Goal: Transaction & Acquisition: Purchase product/service

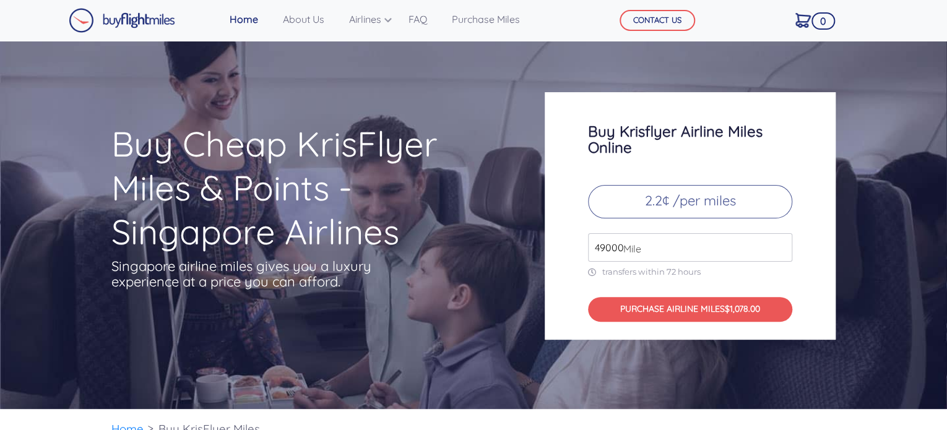
click at [628, 251] on span "Mile" at bounding box center [629, 248] width 24 height 15
click at [788, 267] on div "Buy Krisflyer Airline Miles Online 2.2¢ /per miles 49000 Mile transfers within …" at bounding box center [690, 216] width 291 height 248
click at [784, 243] on input "50000" at bounding box center [690, 247] width 204 height 28
click at [785, 237] on input "50000" at bounding box center [690, 247] width 204 height 28
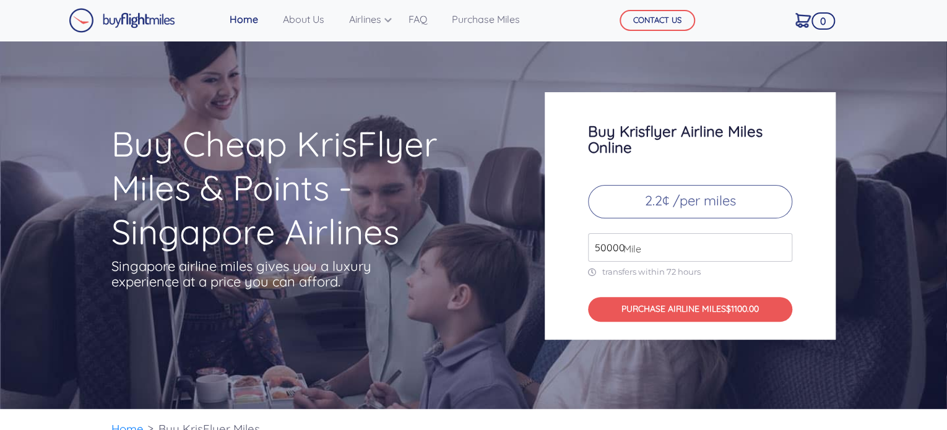
click at [785, 237] on input "50000" at bounding box center [690, 247] width 204 height 28
click at [782, 246] on input "51000" at bounding box center [690, 247] width 204 height 28
click at [782, 246] on input "52000" at bounding box center [690, 247] width 204 height 28
click at [782, 246] on input "53000" at bounding box center [690, 247] width 204 height 28
click at [782, 246] on input "54000" at bounding box center [690, 247] width 204 height 28
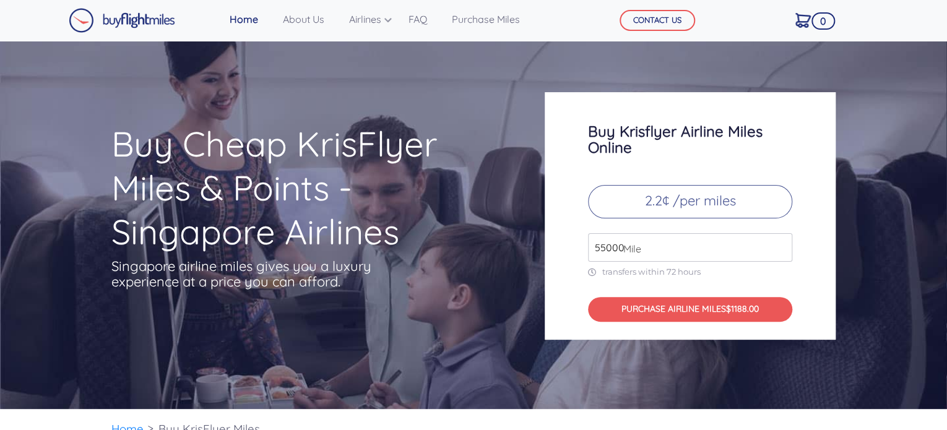
click at [782, 246] on input "55000" at bounding box center [690, 247] width 204 height 28
click at [782, 246] on input "56000" at bounding box center [690, 247] width 204 height 28
click at [782, 246] on input "57000" at bounding box center [690, 247] width 204 height 28
click at [782, 246] on input "58000" at bounding box center [690, 247] width 204 height 28
click at [782, 246] on input "59000" at bounding box center [690, 247] width 204 height 28
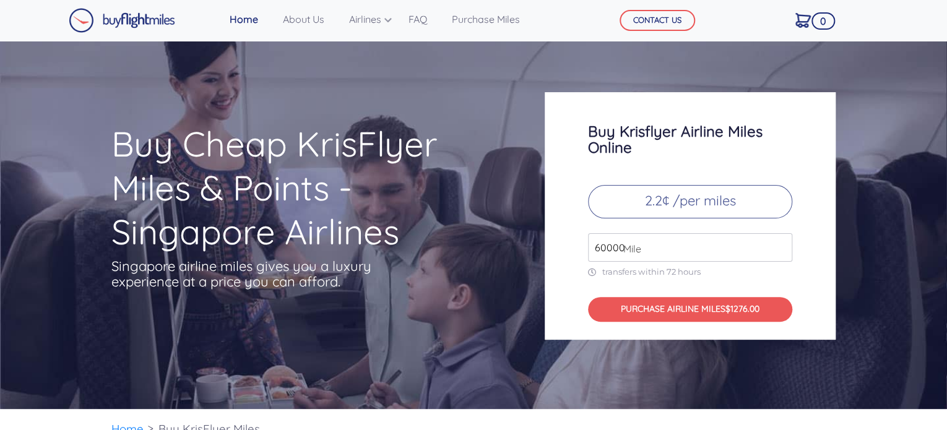
click at [782, 246] on input "60000" at bounding box center [690, 247] width 204 height 28
click at [782, 246] on input "61000" at bounding box center [690, 247] width 204 height 28
click at [782, 246] on input "62000" at bounding box center [690, 247] width 204 height 28
click at [782, 246] on input "63000" at bounding box center [690, 247] width 204 height 28
click at [782, 246] on input "64000" at bounding box center [690, 247] width 204 height 28
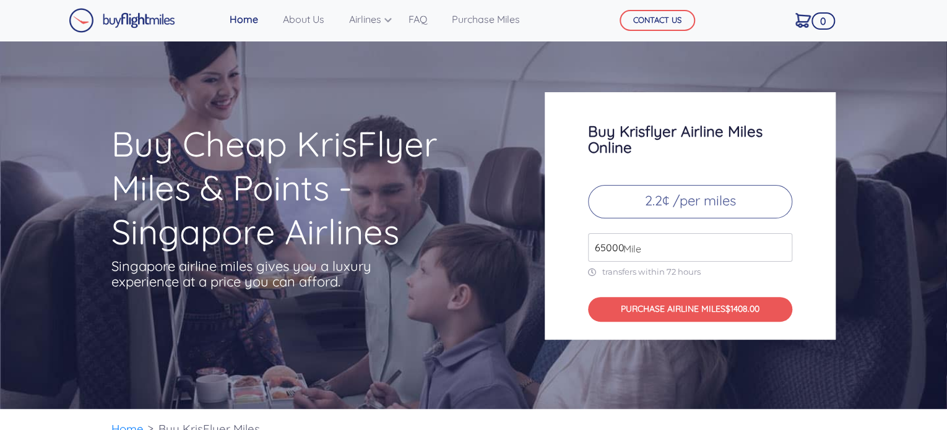
click at [782, 246] on input "65000" at bounding box center [690, 247] width 204 height 28
click at [782, 246] on input "66000" at bounding box center [690, 247] width 204 height 28
click at [782, 246] on input "67000" at bounding box center [690, 247] width 204 height 28
click at [782, 246] on input "68000" at bounding box center [690, 247] width 204 height 28
click at [782, 246] on input "69000" at bounding box center [690, 247] width 204 height 28
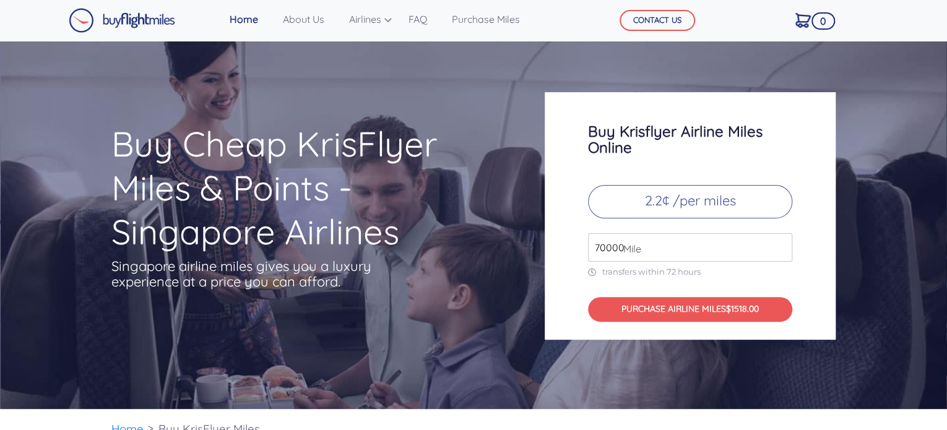
click at [782, 246] on input "70000" at bounding box center [690, 247] width 204 height 28
click at [782, 246] on input "71000" at bounding box center [690, 247] width 204 height 28
click at [782, 246] on input "72000" at bounding box center [690, 247] width 204 height 28
click at [782, 246] on input "73000" at bounding box center [690, 247] width 204 height 28
click at [782, 246] on input "74000" at bounding box center [690, 247] width 204 height 28
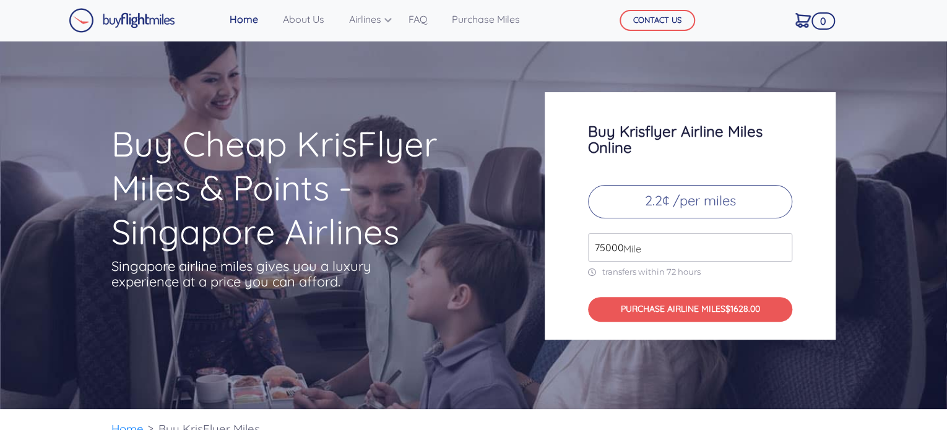
click at [782, 246] on input "75000" at bounding box center [690, 247] width 204 height 28
click at [782, 246] on input "76000" at bounding box center [690, 247] width 204 height 28
click at [782, 246] on input "77000" at bounding box center [690, 247] width 204 height 28
click at [782, 246] on input "78000" at bounding box center [690, 247] width 204 height 28
click at [782, 246] on input "79000" at bounding box center [690, 247] width 204 height 28
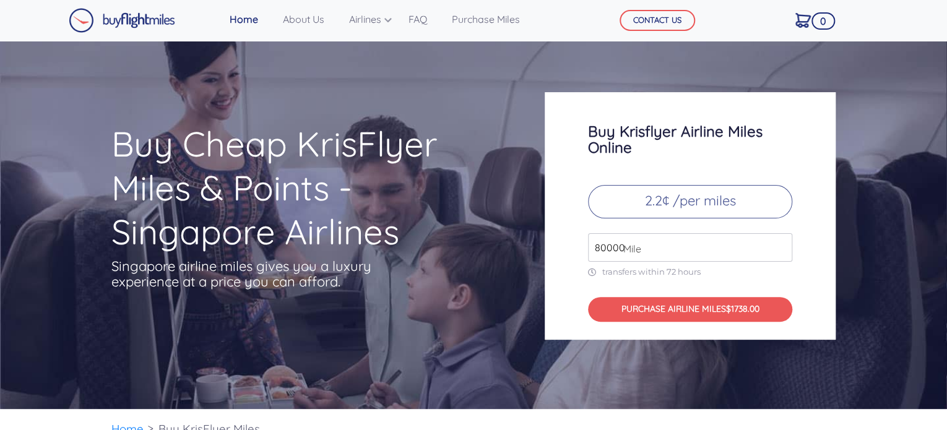
click at [782, 246] on input "80000" at bounding box center [690, 247] width 204 height 28
click at [782, 246] on input "81000" at bounding box center [690, 247] width 204 height 28
click at [782, 246] on input "82000" at bounding box center [690, 247] width 204 height 28
click at [782, 246] on input "83000" at bounding box center [690, 247] width 204 height 28
click at [782, 246] on input "84000" at bounding box center [690, 247] width 204 height 28
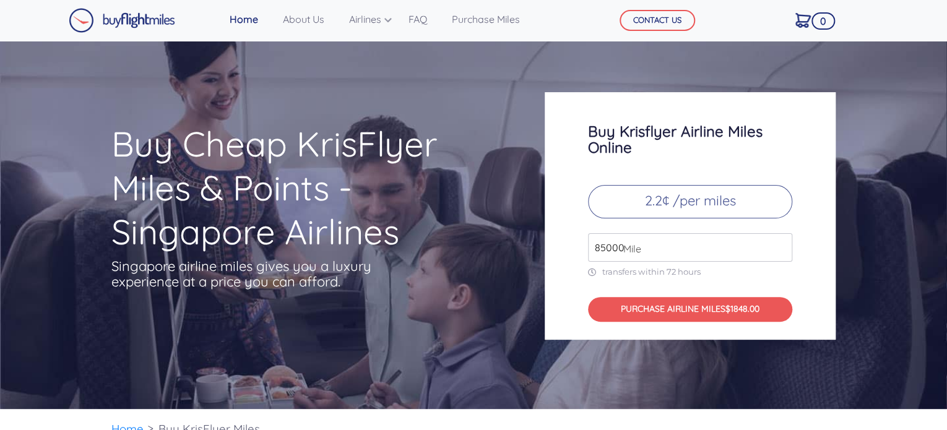
click at [782, 246] on input "85000" at bounding box center [690, 247] width 204 height 28
click at [782, 246] on input "86000" at bounding box center [690, 247] width 204 height 28
click at [782, 246] on input "87000" at bounding box center [690, 247] width 204 height 28
click at [782, 246] on input "88000" at bounding box center [690, 247] width 204 height 28
click at [782, 246] on input "89000" at bounding box center [690, 247] width 204 height 28
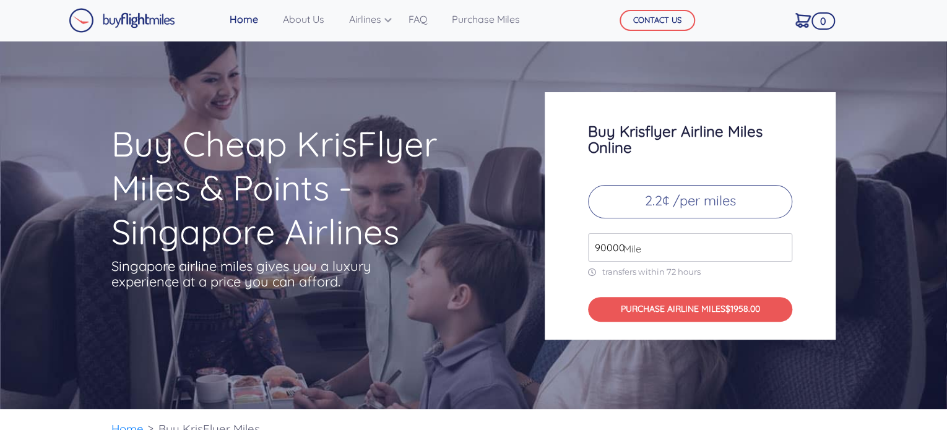
click at [782, 246] on input "90000" at bounding box center [690, 247] width 204 height 28
click at [782, 246] on input "91000" at bounding box center [690, 247] width 204 height 28
click at [782, 246] on input "92000" at bounding box center [690, 247] width 204 height 28
click at [782, 246] on input "93000" at bounding box center [690, 247] width 204 height 28
click at [782, 246] on input "94000" at bounding box center [690, 247] width 204 height 28
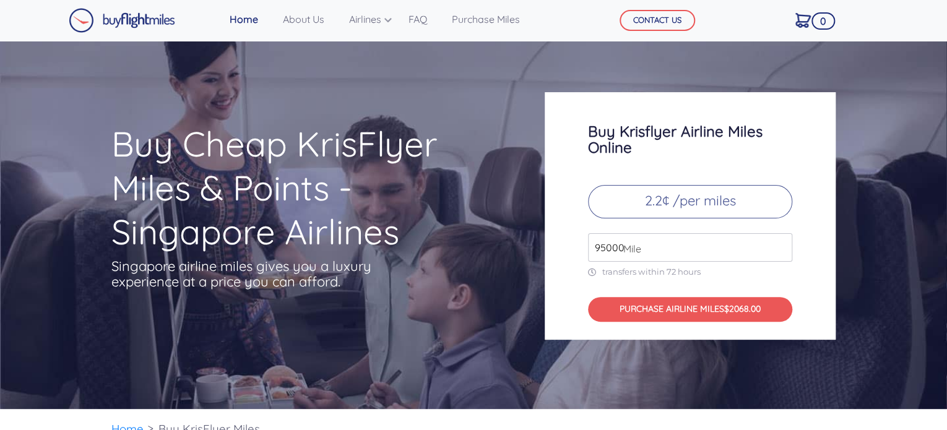
click at [782, 246] on input "95000" at bounding box center [690, 247] width 204 height 28
click at [782, 246] on input "96000" at bounding box center [690, 247] width 204 height 28
click at [782, 246] on input "97000" at bounding box center [690, 247] width 204 height 28
click at [782, 246] on input "98000" at bounding box center [690, 247] width 204 height 28
click at [782, 246] on input "99000" at bounding box center [690, 247] width 204 height 28
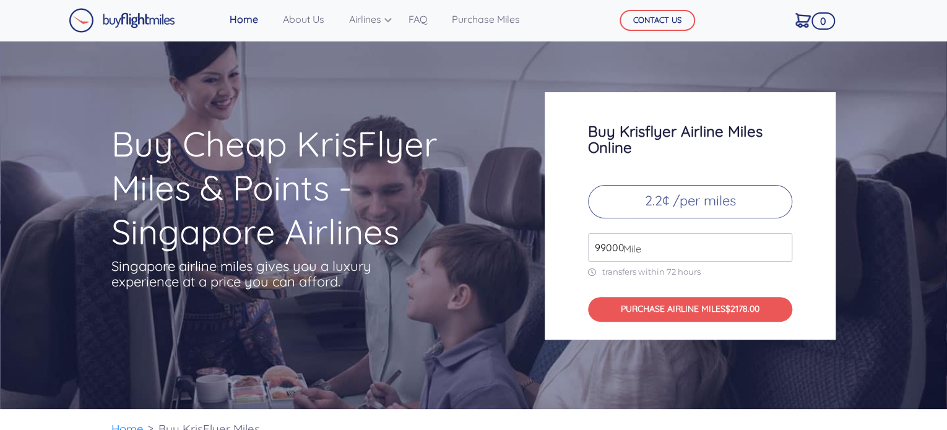
type input "100000"
click at [782, 246] on input "100000" at bounding box center [690, 247] width 204 height 28
